Goal: Information Seeking & Learning: Learn about a topic

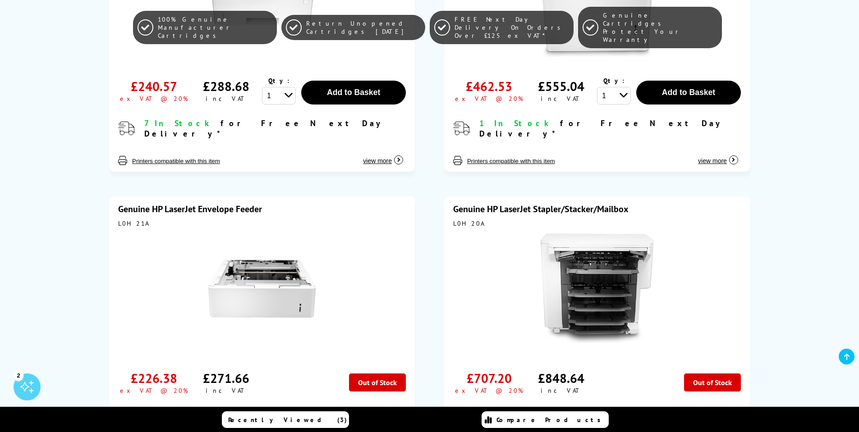
scroll to position [433, 0]
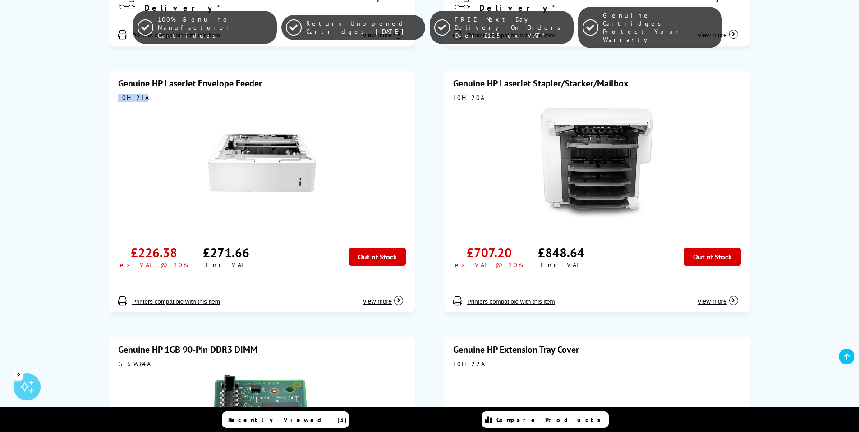
drag, startPoint x: 149, startPoint y: 91, endPoint x: 116, endPoint y: 87, distance: 33.2
click at [116, 87] on div "Genuine HP LaserJet Envelope Feeder L0H21A £226.38 ex VAT @ 20% £271.66" at bounding box center [262, 192] width 306 height 242
copy div "L0H21A"
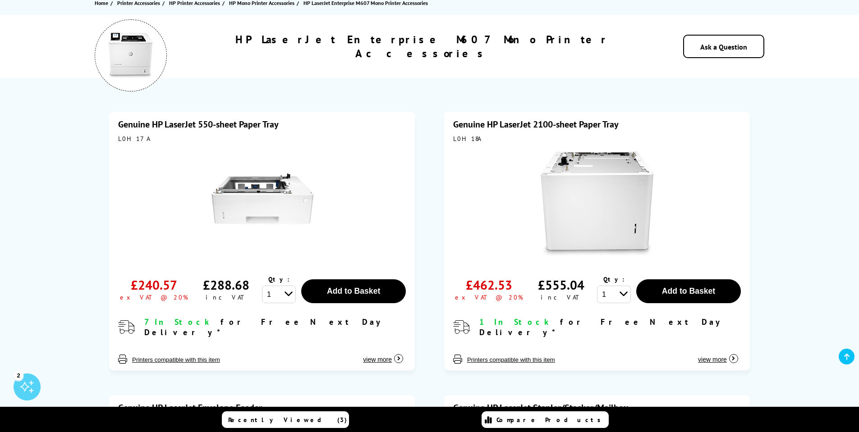
scroll to position [0, 0]
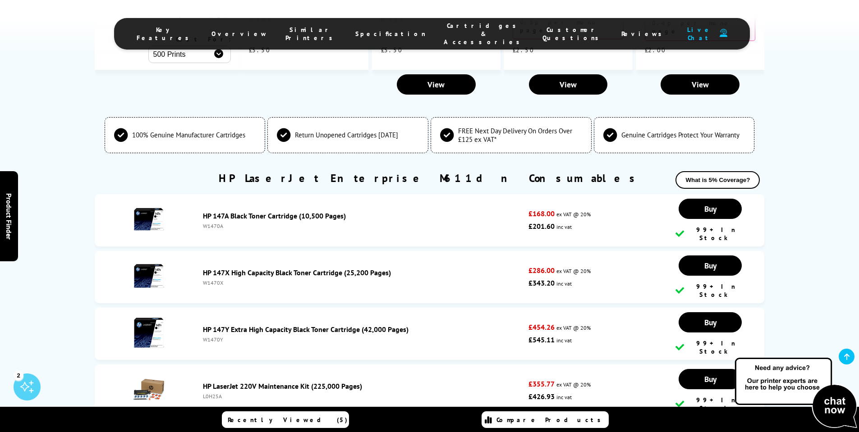
scroll to position [2922, 0]
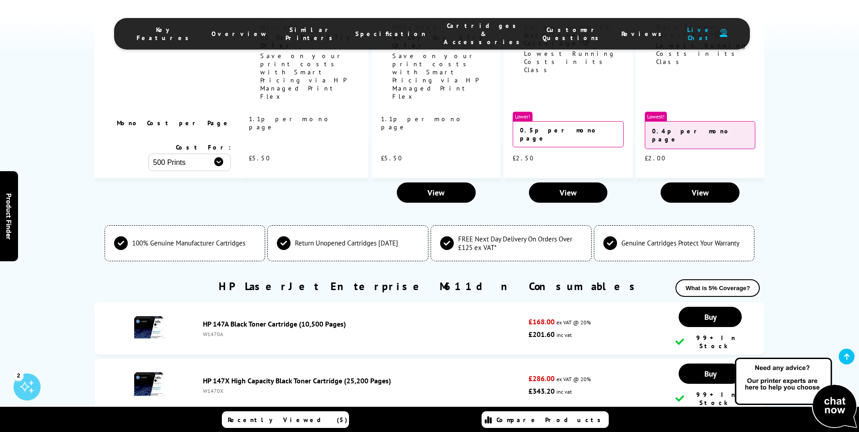
click at [224, 320] on link "HP 147A Black Toner Cartridge (10,500 Pages)" at bounding box center [274, 324] width 143 height 9
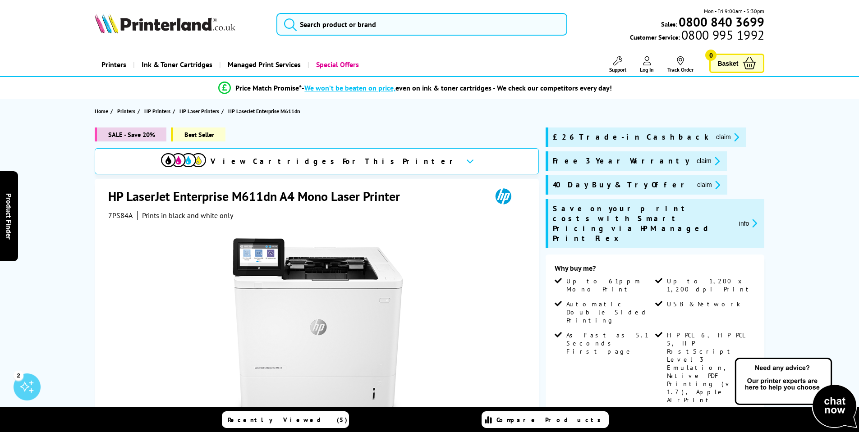
click at [60, 26] on header "Mon - Fri 9:00am - 5:30pm Sales: 0800 840 3699 Customer Service: 0800 995 1992" at bounding box center [429, 38] width 859 height 77
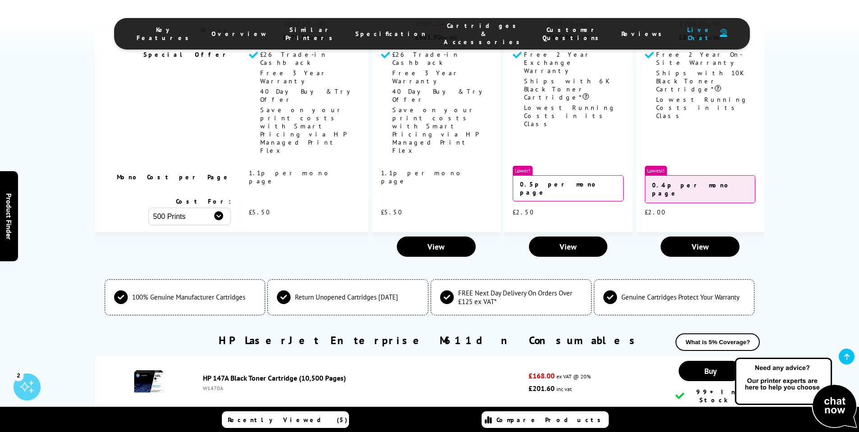
scroll to position [3246, 0]
